Goal: Navigation & Orientation: Find specific page/section

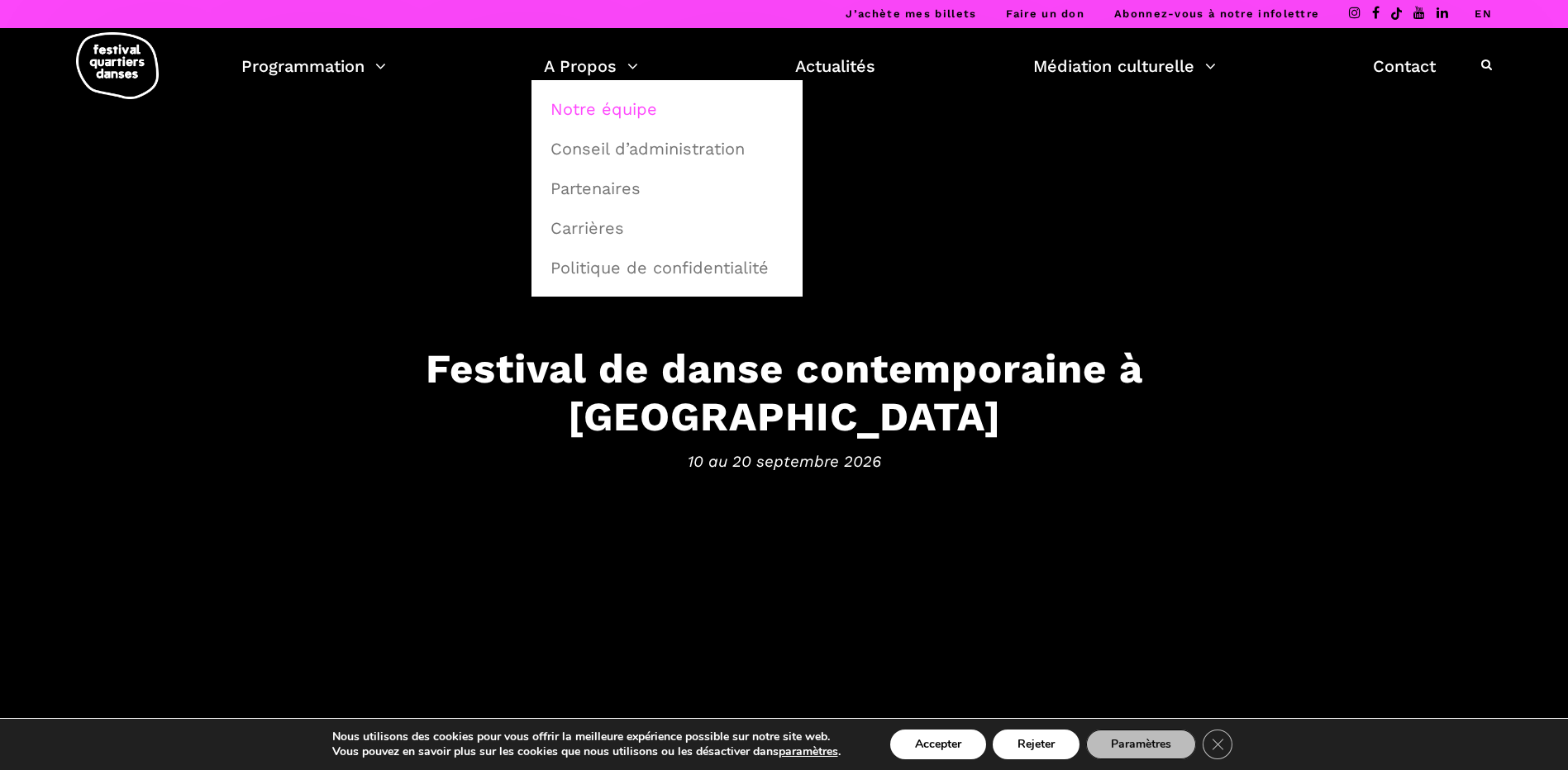
click at [612, 106] on link "Notre équipe" at bounding box center [667, 109] width 253 height 38
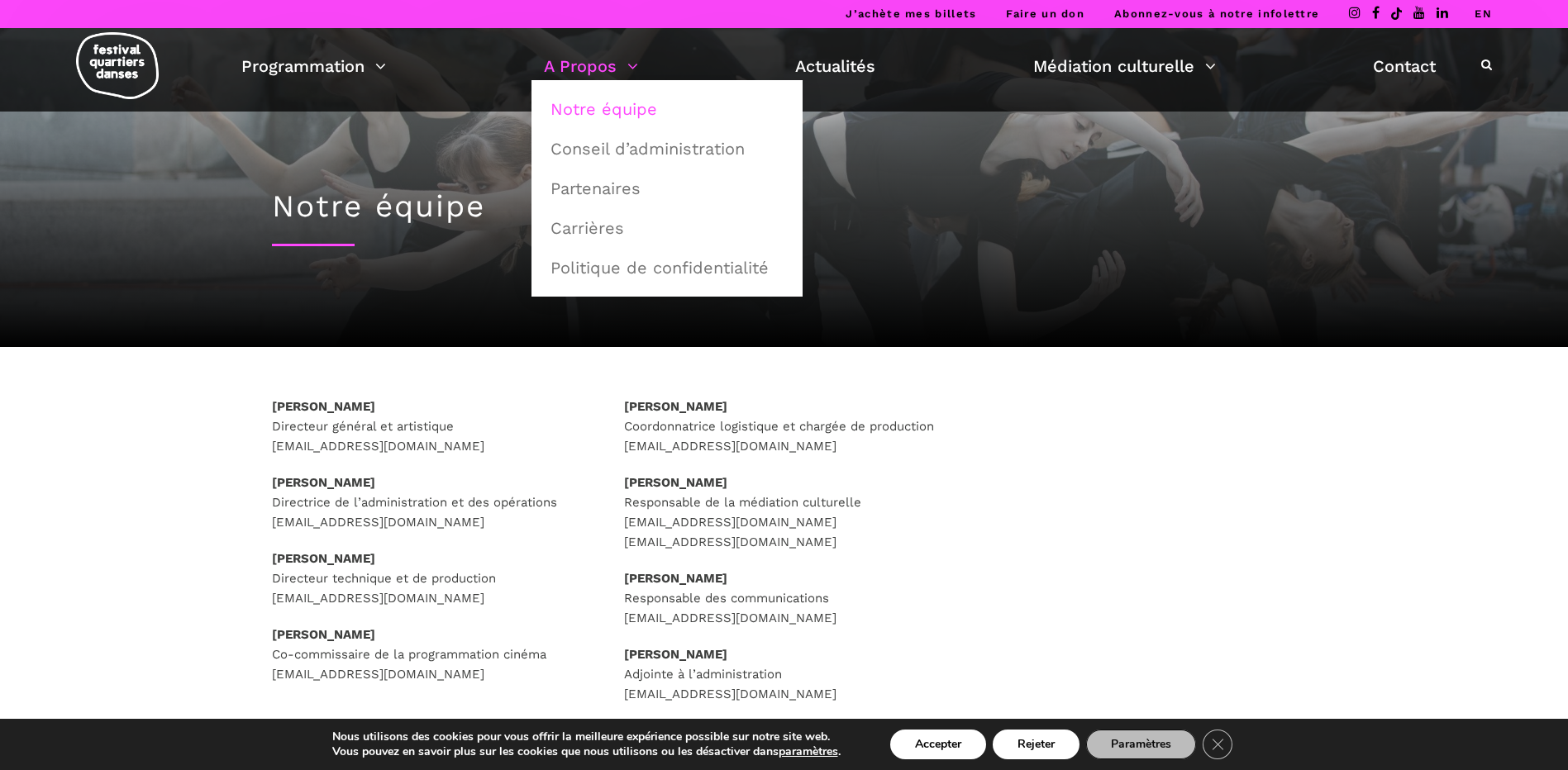
click at [615, 62] on link "A Propos" at bounding box center [591, 65] width 94 height 28
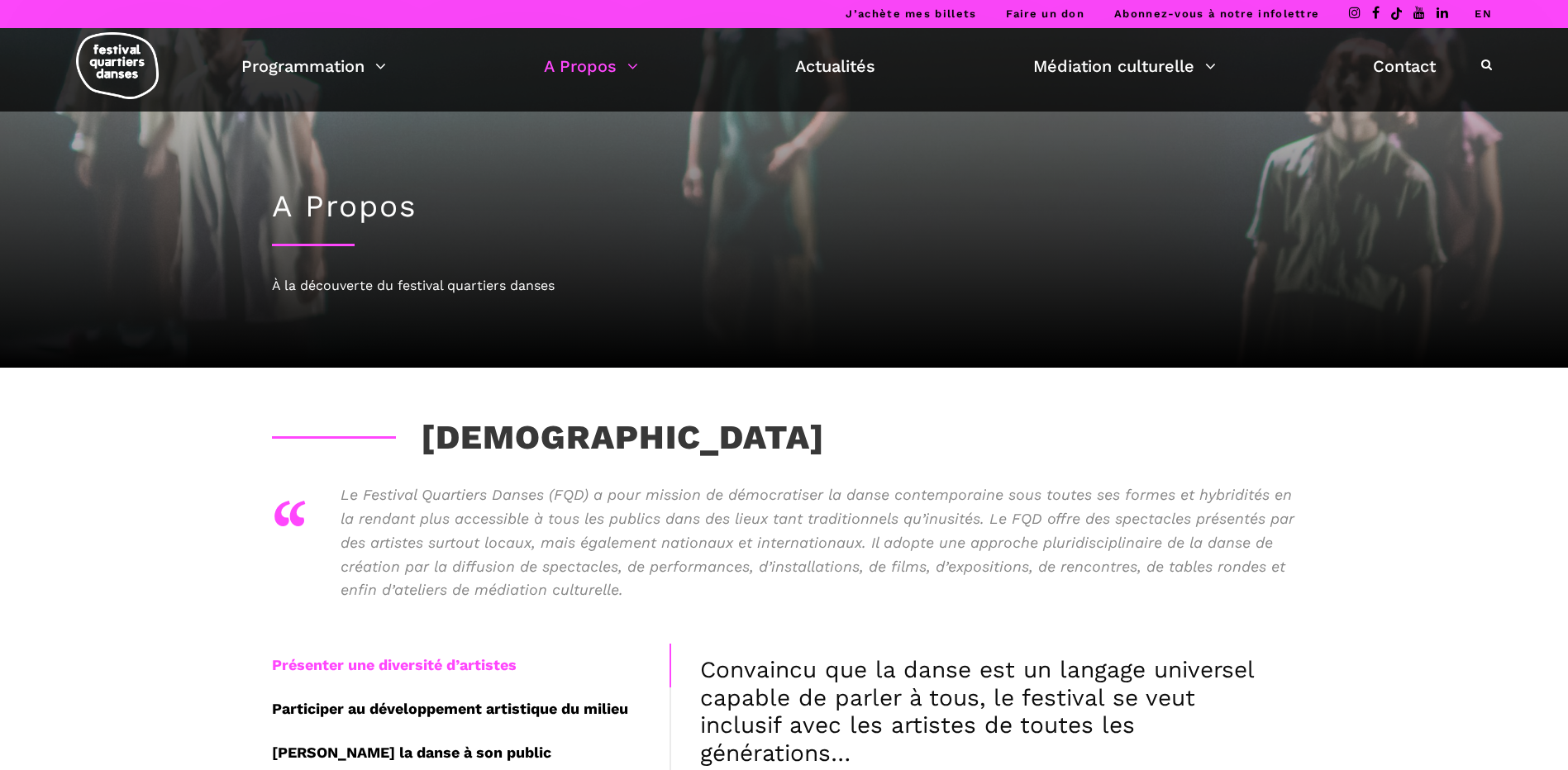
click at [615, 62] on link "A Propos" at bounding box center [591, 65] width 94 height 28
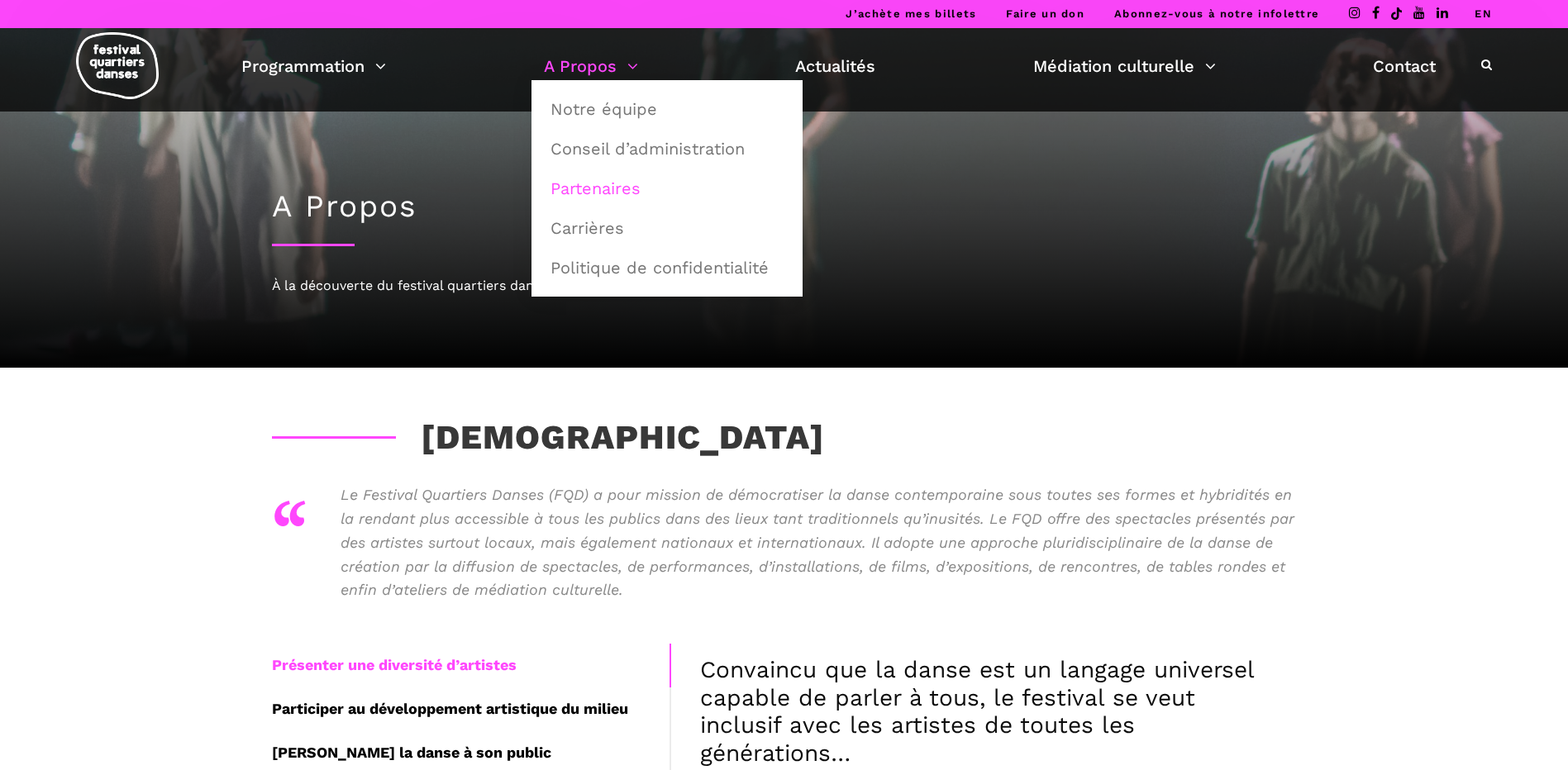
click at [605, 193] on link "Partenaires" at bounding box center [667, 189] width 253 height 38
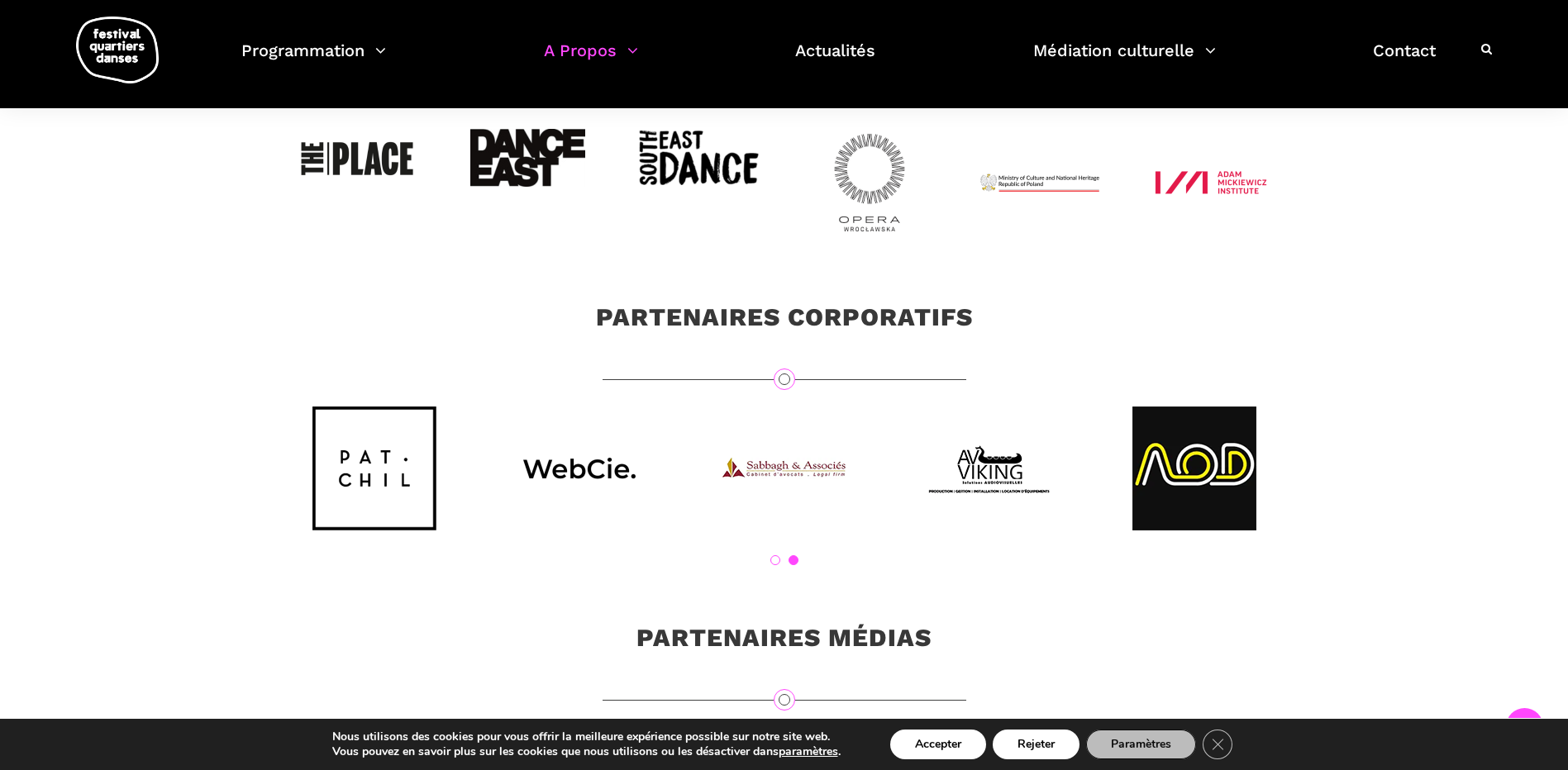
scroll to position [5824, 0]
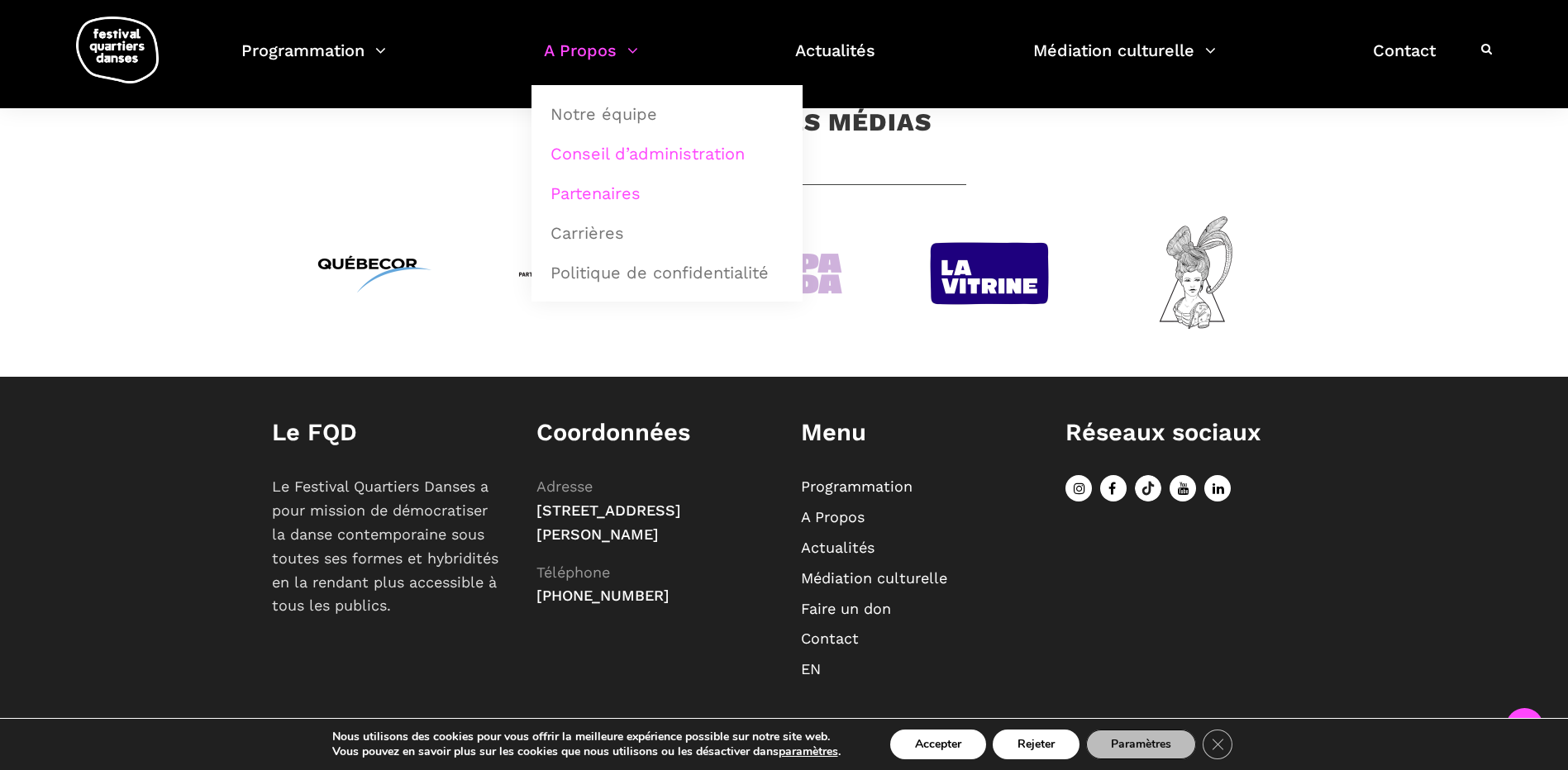
click at [610, 158] on link "Conseil d’administration" at bounding box center [667, 153] width 253 height 38
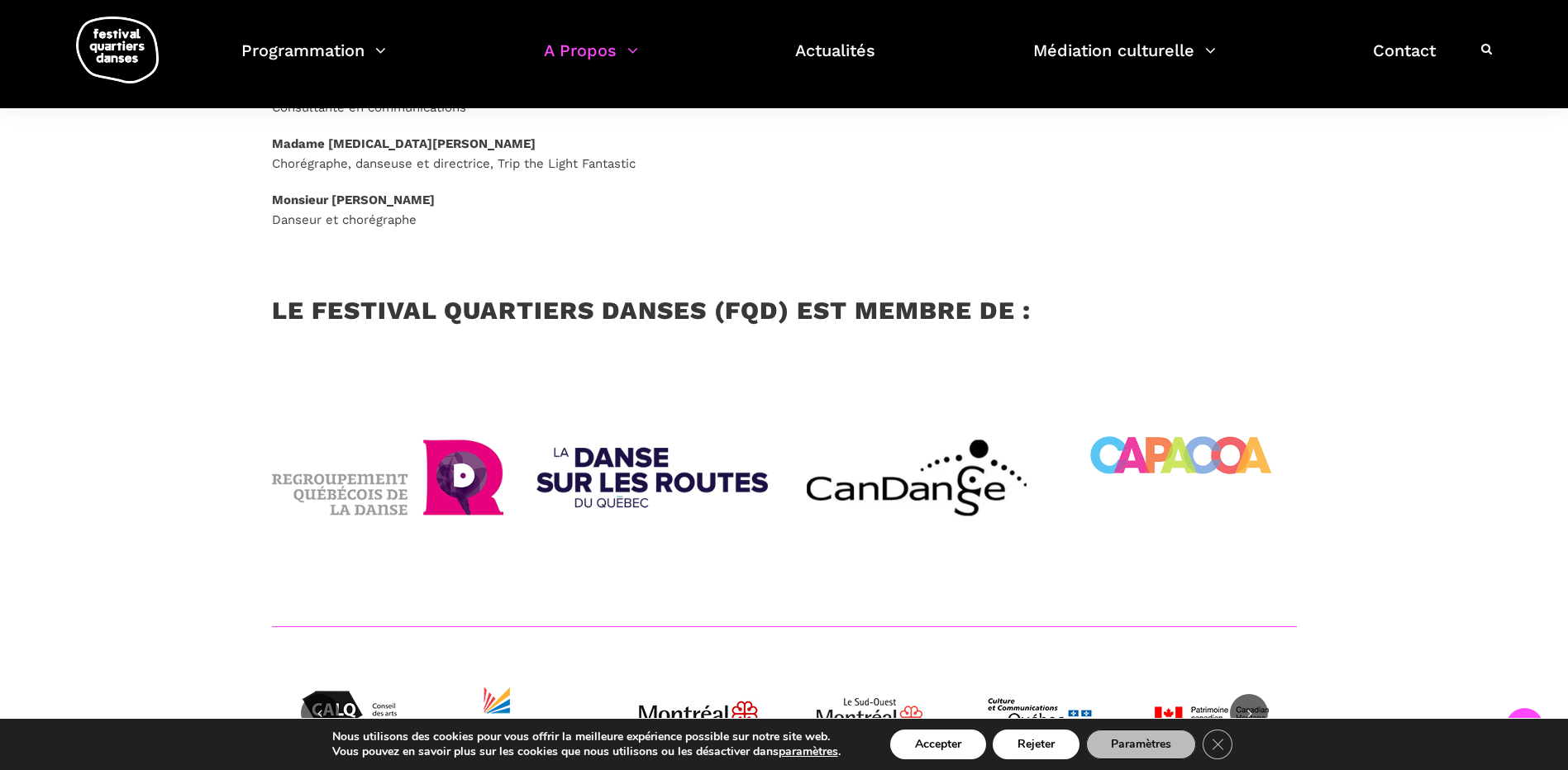
scroll to position [1983, 0]
